Goal: Task Accomplishment & Management: Manage account settings

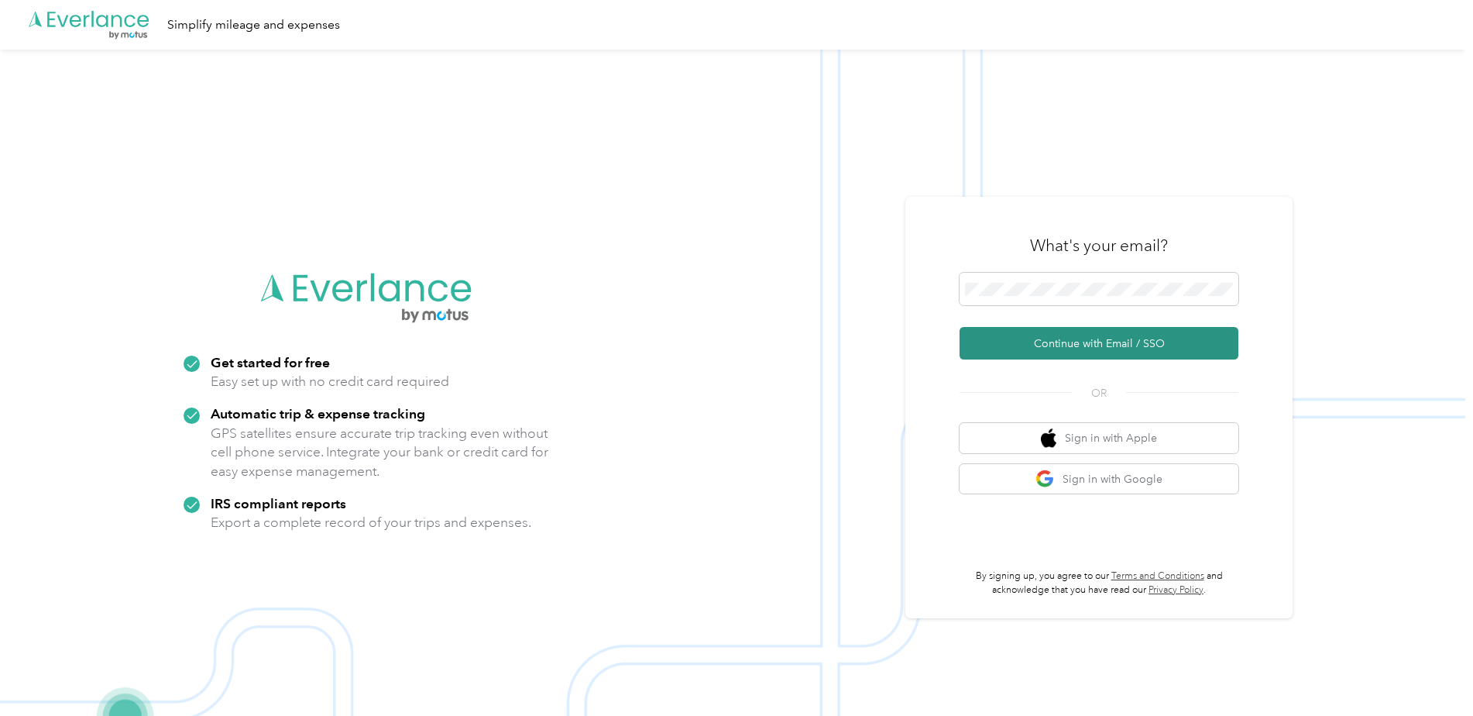
click at [1172, 343] on button "Continue with Email / SSO" at bounding box center [1099, 343] width 279 height 33
click at [1104, 354] on button "Continue with Email / SSO" at bounding box center [1099, 343] width 279 height 33
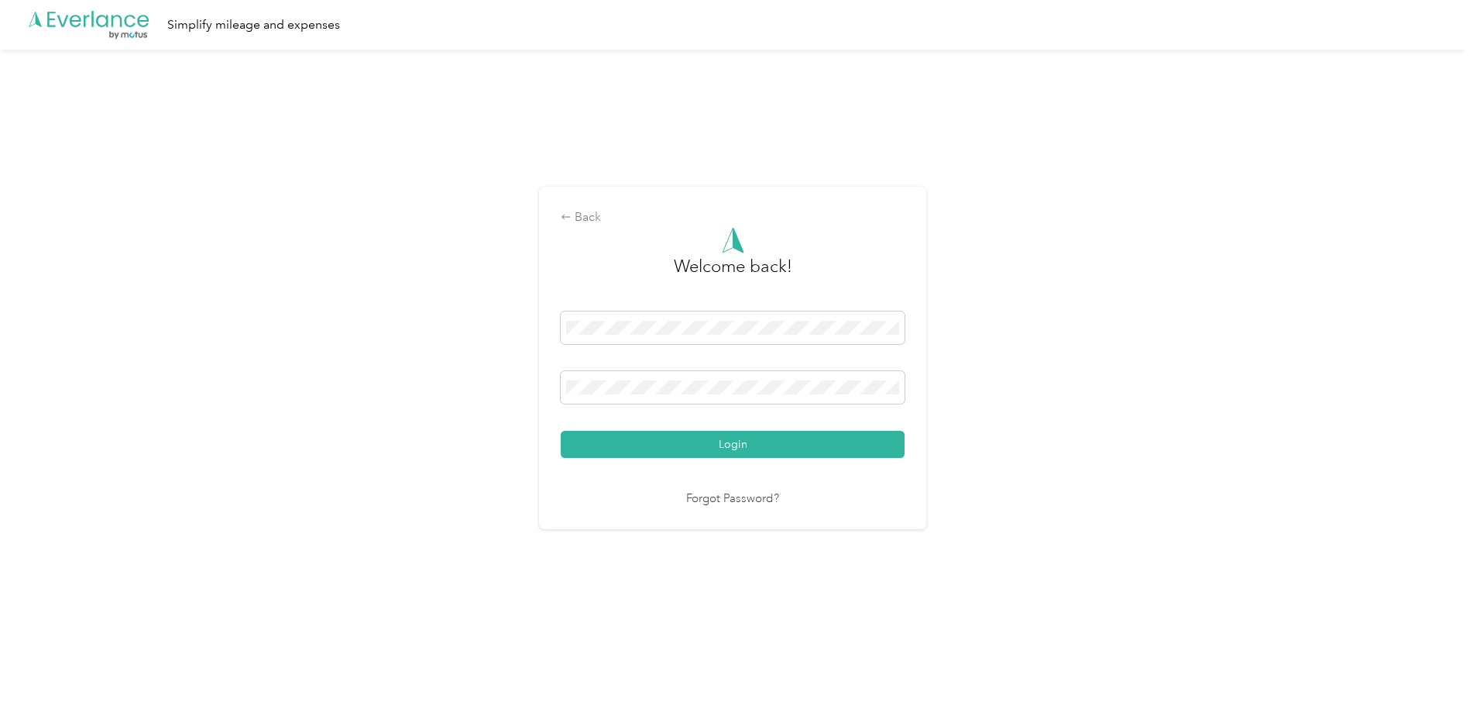
click at [834, 451] on button "Login" at bounding box center [733, 444] width 344 height 27
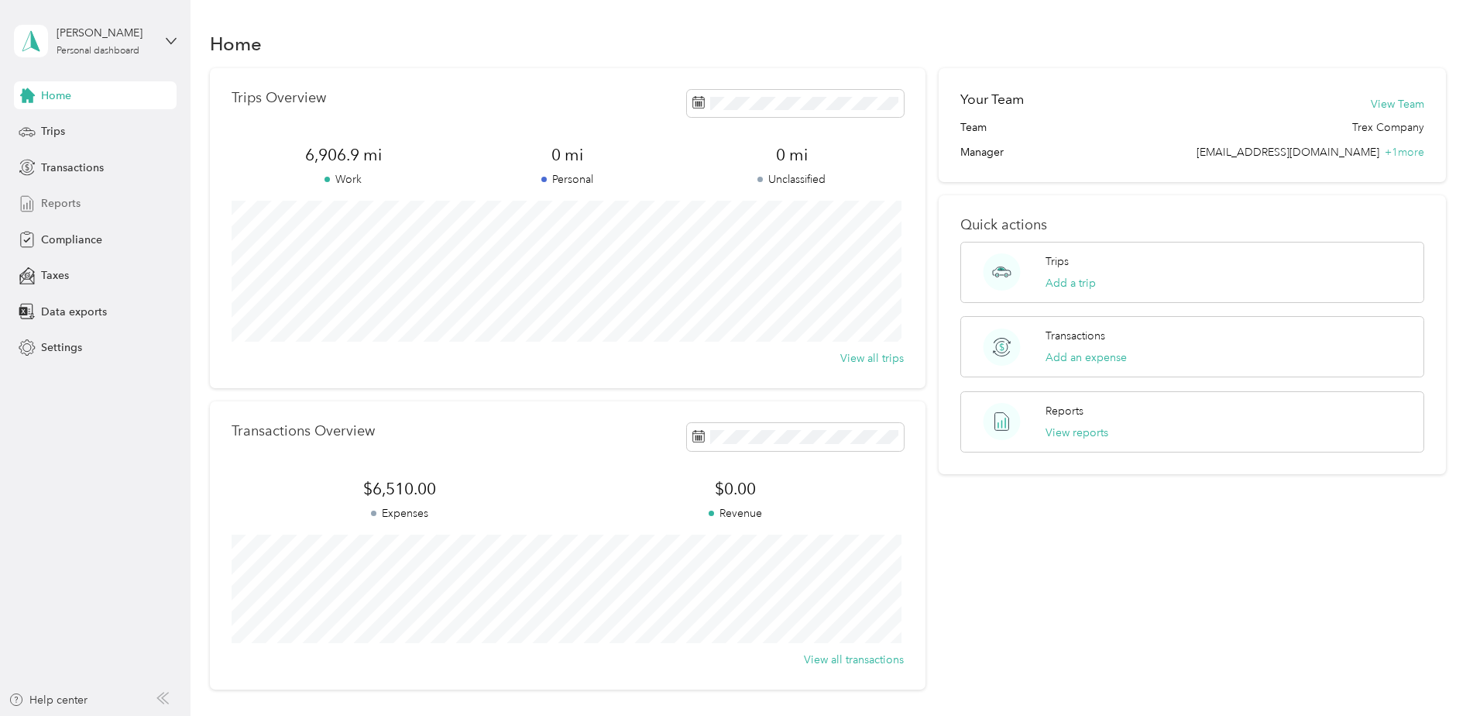
click at [88, 208] on div "Reports" at bounding box center [95, 204] width 163 height 28
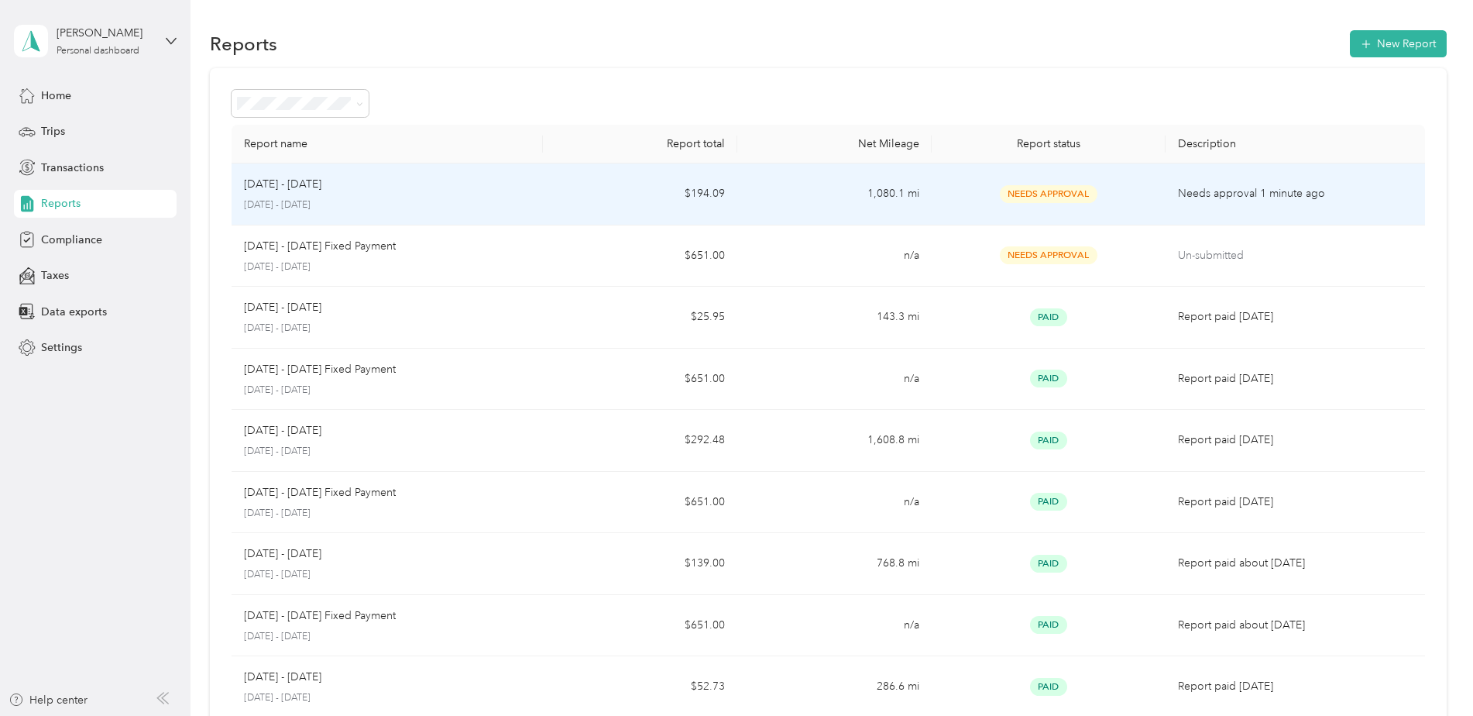
click at [741, 202] on td "1,080.1 mi" at bounding box center [834, 194] width 194 height 62
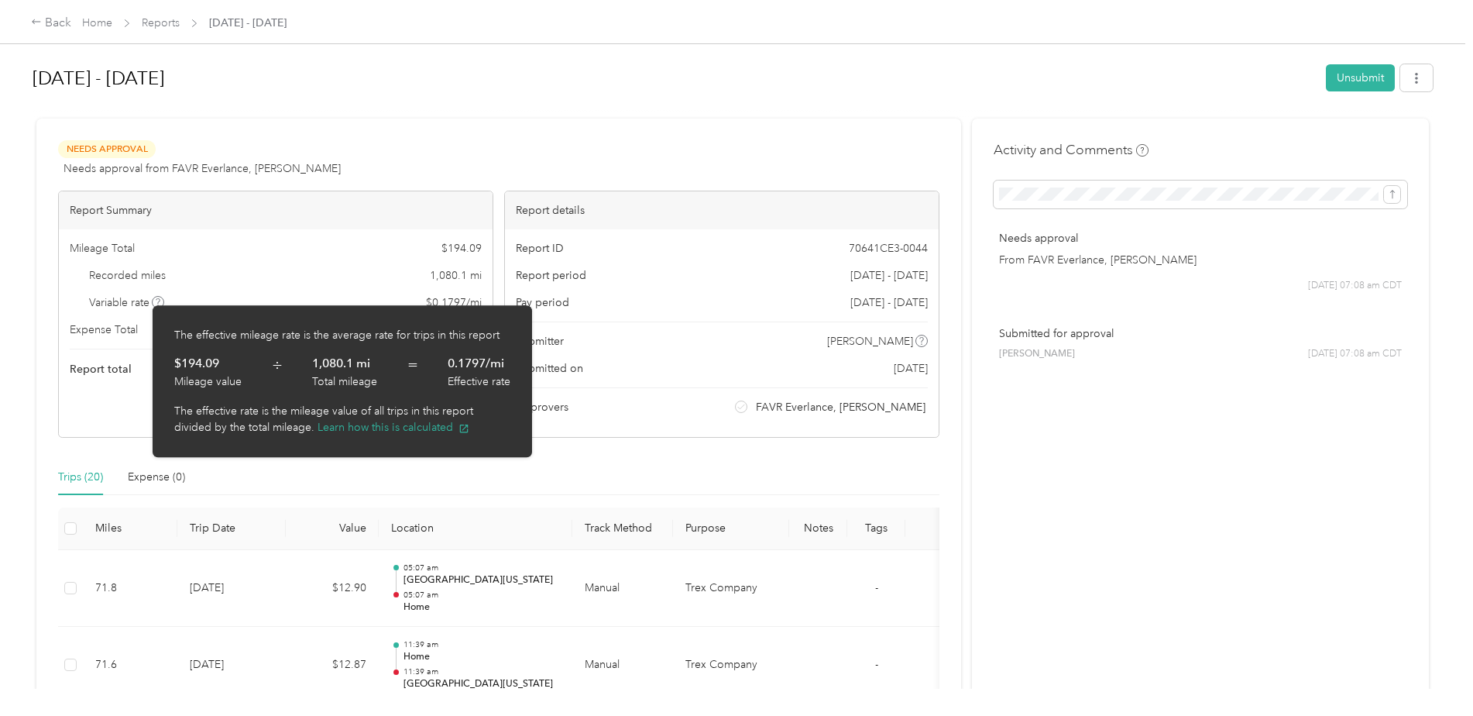
click at [792, 97] on div "[DATE] - [DATE]" at bounding box center [674, 78] width 1283 height 40
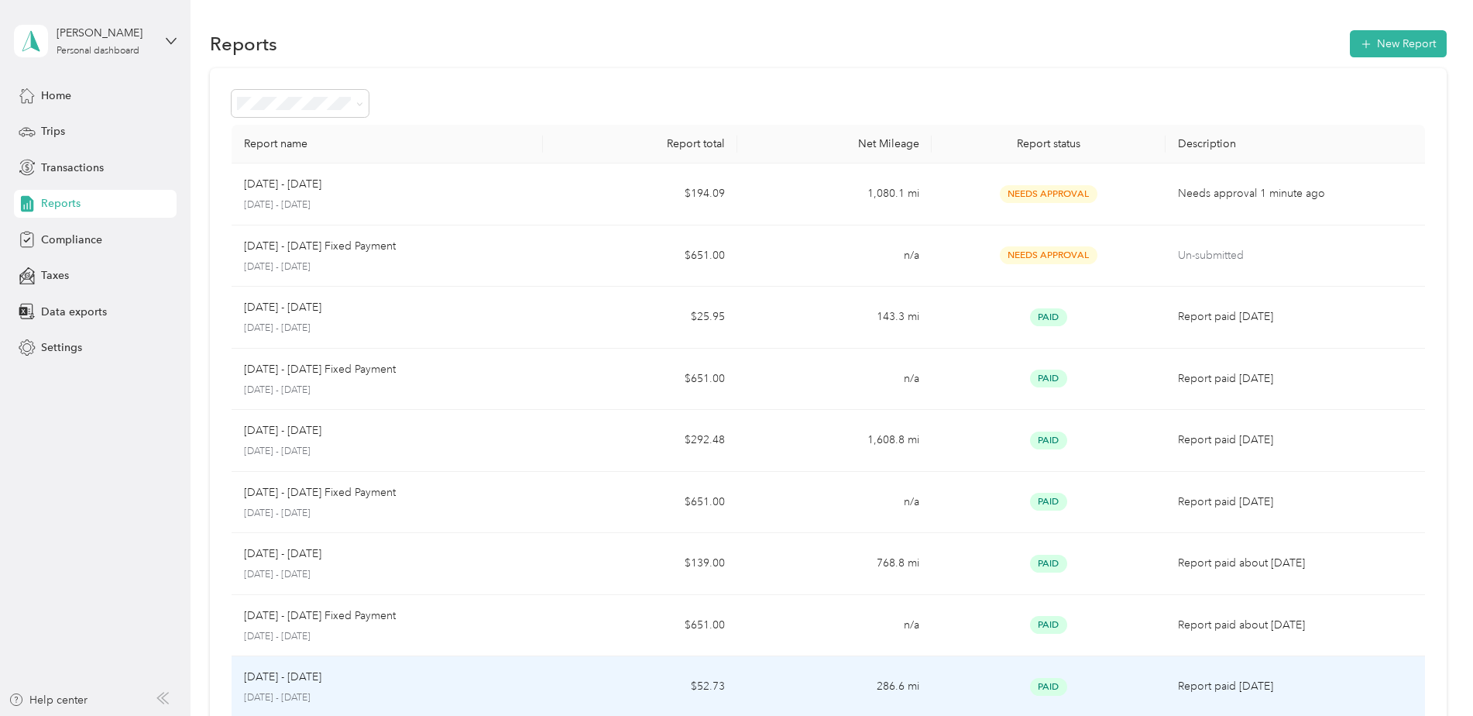
click at [349, 676] on div "[DATE] - [DATE]" at bounding box center [387, 677] width 287 height 17
